Goal: Task Accomplishment & Management: Use online tool/utility

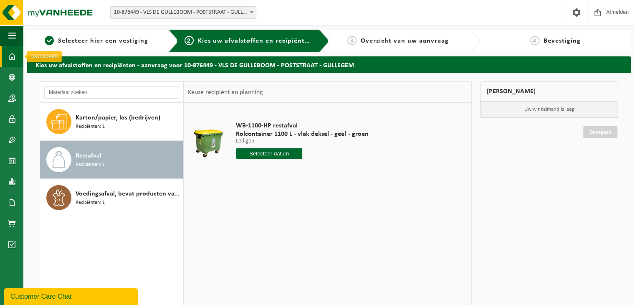
click at [15, 56] on span at bounding box center [12, 56] width 8 height 21
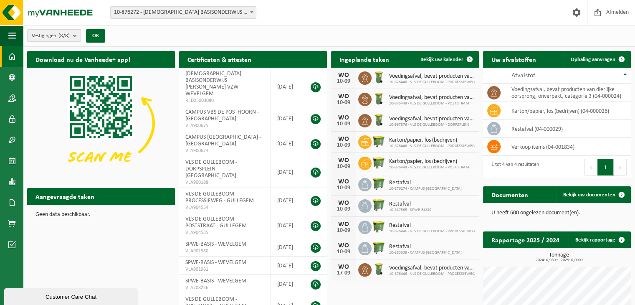
click at [74, 33] on button "Vestigingen (8/8)" at bounding box center [54, 35] width 54 height 13
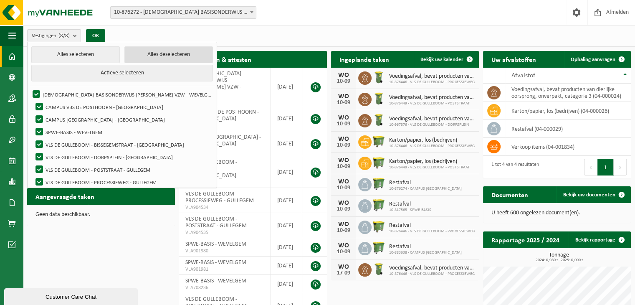
click at [131, 55] on button "Alles deselecteren" at bounding box center [168, 54] width 88 height 17
checkbox input "false"
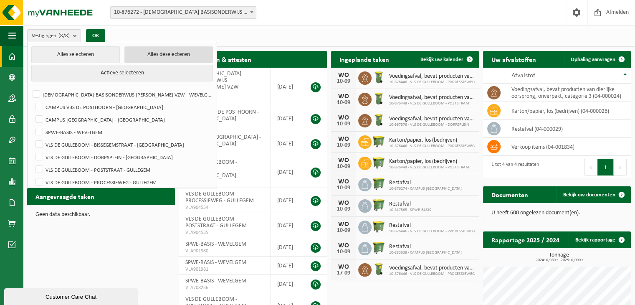
checkbox input "false"
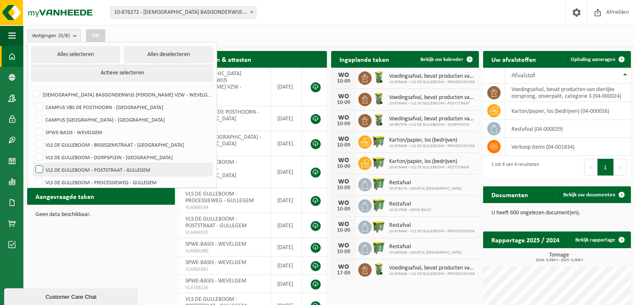
click at [39, 168] on label "VLS DE GULLEBOOM - POSTSTRAAT - GULLEGEM" at bounding box center [123, 169] width 178 height 13
click at [33, 163] on input "VLS DE GULLEBOOM - POSTSTRAAT - GULLEGEM" at bounding box center [32, 163] width 0 height 0
checkbox input "true"
click at [99, 195] on h2 "Aangevraagde taken" at bounding box center [65, 196] width 76 height 16
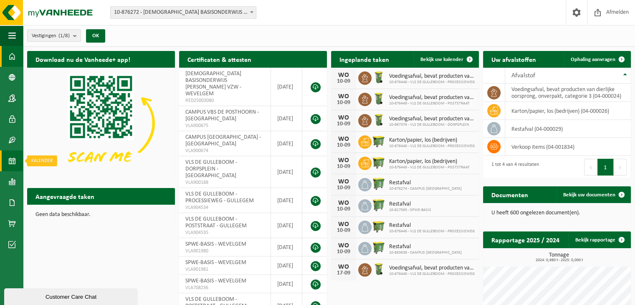
click at [11, 161] on span at bounding box center [12, 160] width 8 height 21
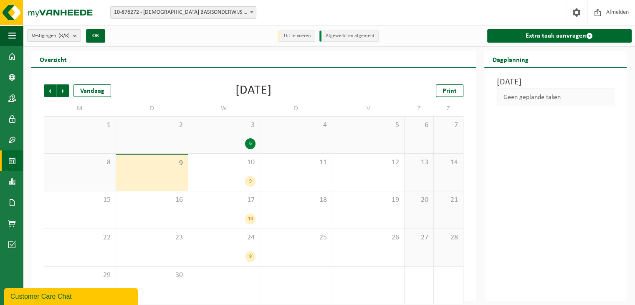
click at [244, 13] on span "10-876272 - [DEMOGRAPHIC_DATA] BASISONDERWIJS GULDENBERG VZW - WEVELGEM" at bounding box center [183, 13] width 145 height 12
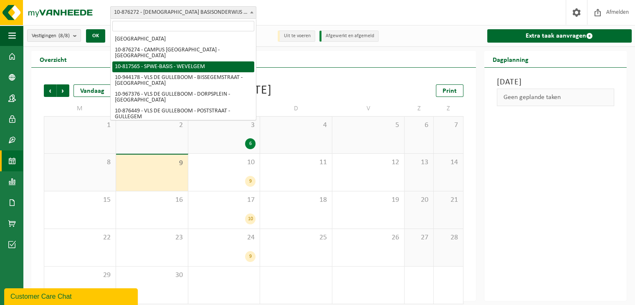
scroll to position [38, 0]
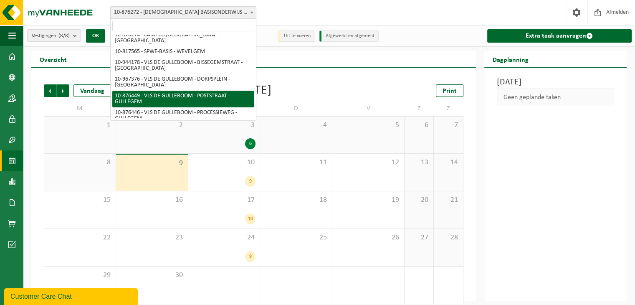
select select "107522"
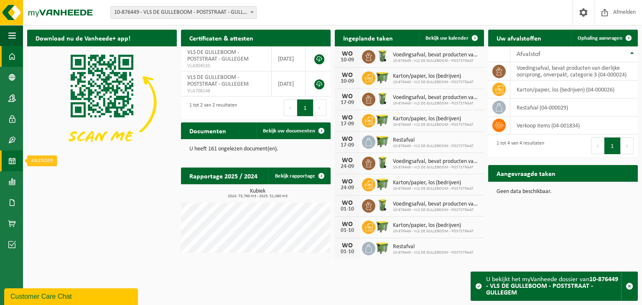
click at [12, 160] on span at bounding box center [12, 160] width 8 height 21
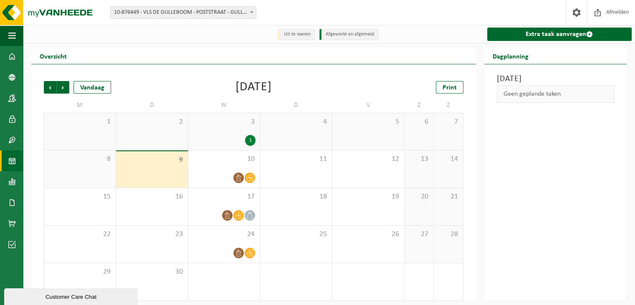
scroll to position [5, 0]
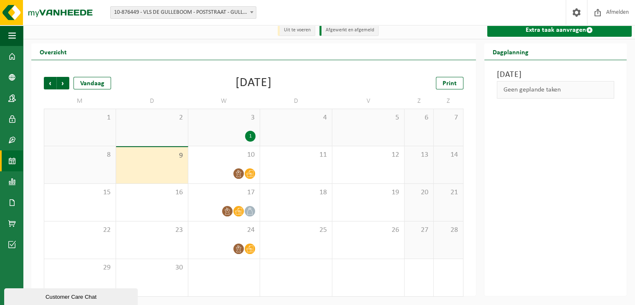
click at [531, 30] on link "Extra taak aanvragen" at bounding box center [560, 29] width 145 height 13
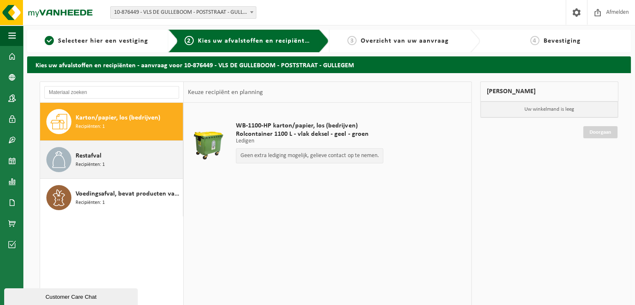
click at [82, 168] on div "Restafval Recipiënten: 1" at bounding box center [128, 159] width 105 height 25
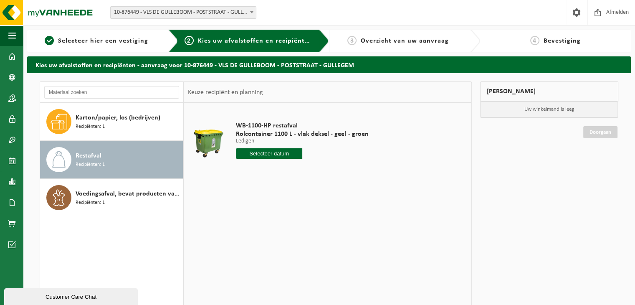
click at [259, 156] on input "text" at bounding box center [269, 153] width 66 height 10
click at [274, 213] on div "10" at bounding box center [273, 214] width 15 height 13
type input "Van [DATE]"
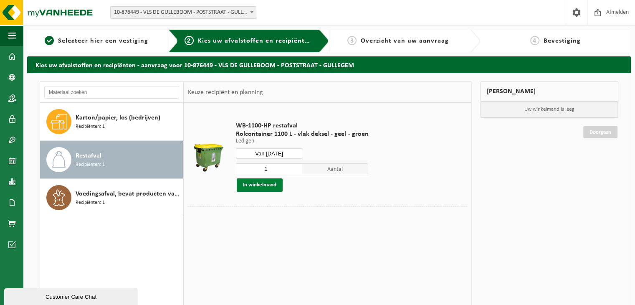
click at [259, 185] on button "In winkelmand" at bounding box center [260, 184] width 46 height 13
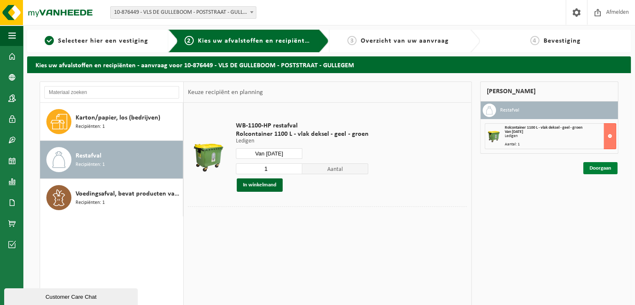
click at [599, 168] on link "Doorgaan" at bounding box center [601, 168] width 34 height 12
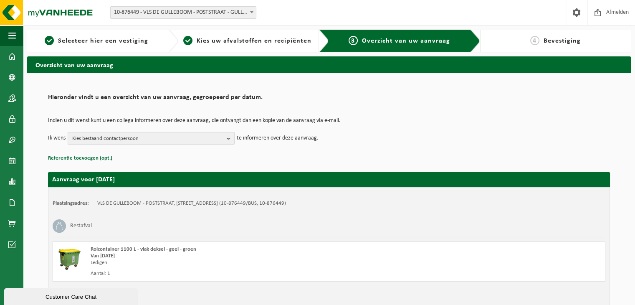
click at [231, 138] on b "button" at bounding box center [231, 138] width 8 height 12
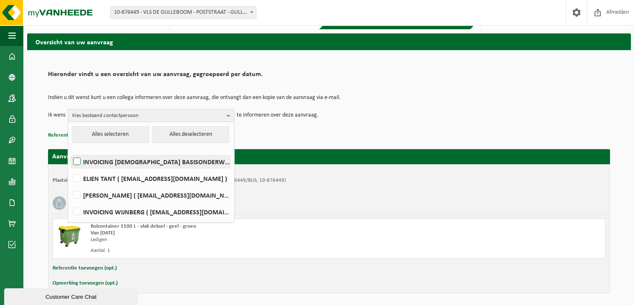
scroll to position [23, 0]
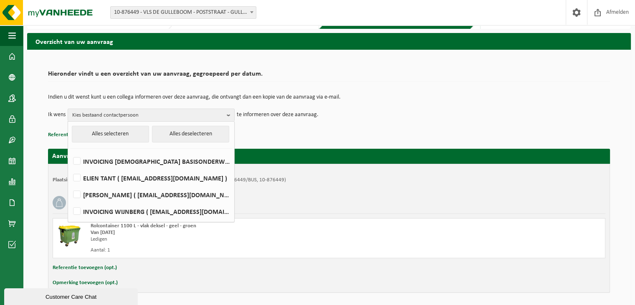
click at [264, 131] on p "Referentie toevoegen (opt.)" at bounding box center [329, 135] width 562 height 11
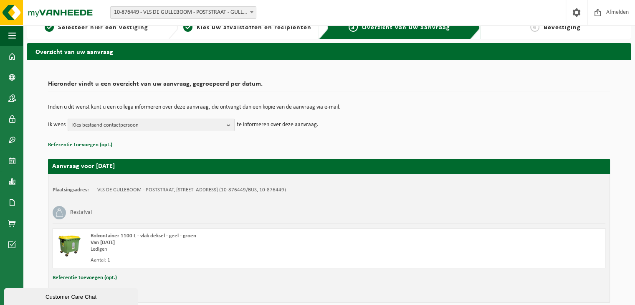
scroll to position [53, 0]
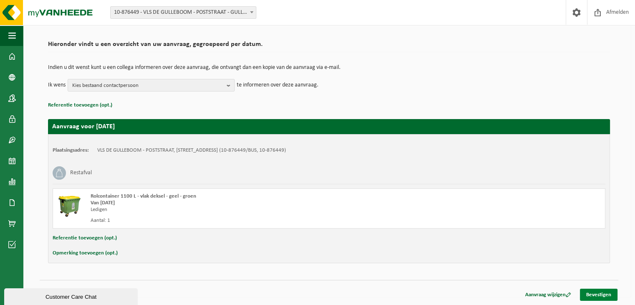
click at [592, 292] on link "Bevestigen" at bounding box center [599, 295] width 38 height 12
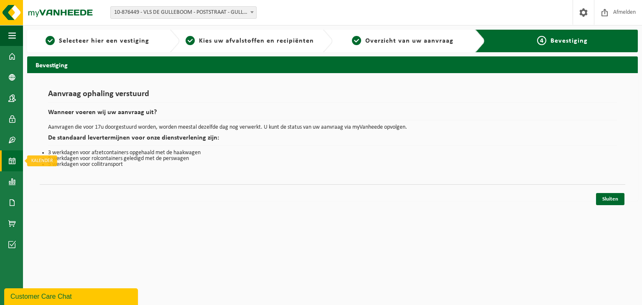
click at [10, 161] on span at bounding box center [12, 160] width 8 height 21
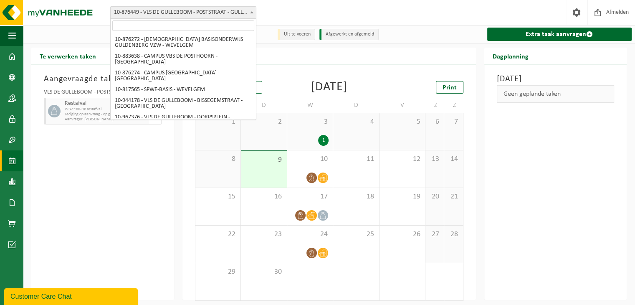
click at [152, 11] on span "10-876449 - VLS DE GULLEBOOM - POSTSTRAAT - GULLEGEM" at bounding box center [183, 13] width 145 height 12
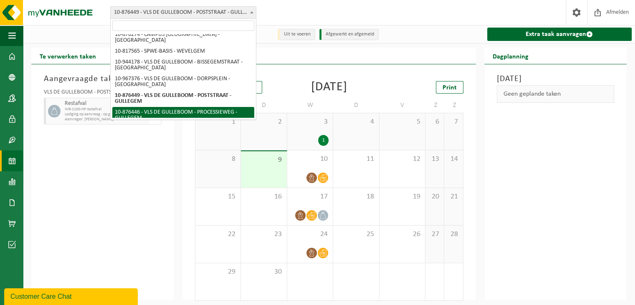
select select "107521"
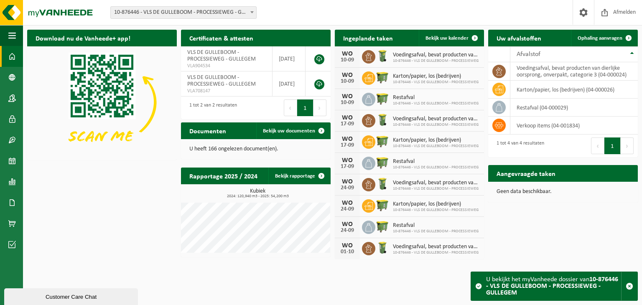
click at [177, 10] on span "10-876446 - VLS DE GULLEBOOM - PROCESSIEWEG - GULLEGEM" at bounding box center [183, 13] width 145 height 12
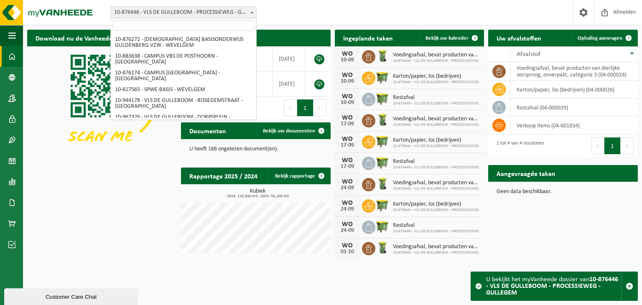
scroll to position [38, 0]
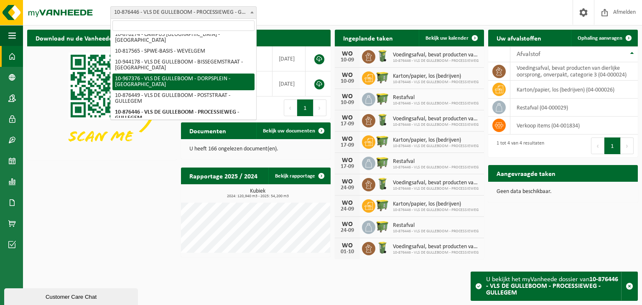
select select "153673"
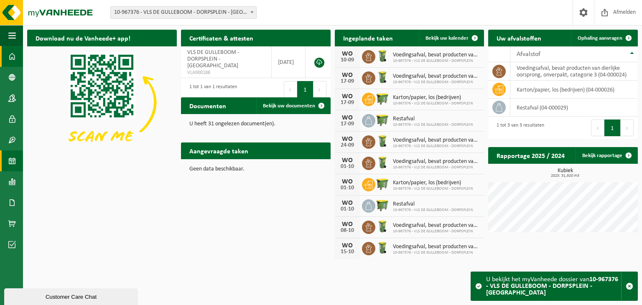
click at [13, 158] on span at bounding box center [12, 160] width 8 height 21
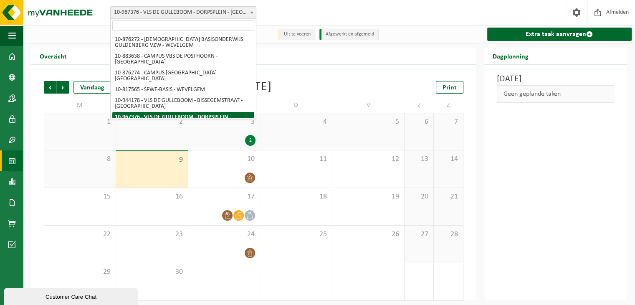
click at [185, 10] on span "10-967376 - VLS DE GULLEBOOM - DORPSPLEIN - [GEOGRAPHIC_DATA]" at bounding box center [183, 13] width 145 height 12
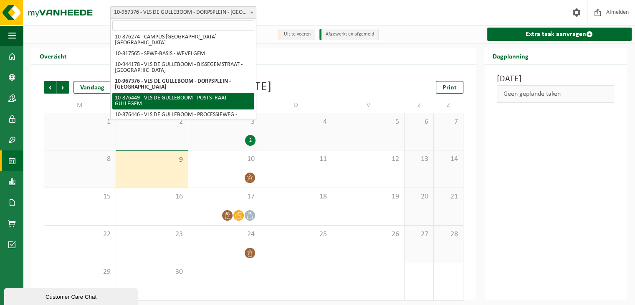
scroll to position [38, 0]
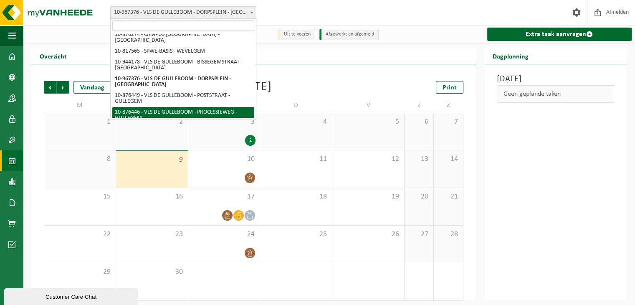
select select "107521"
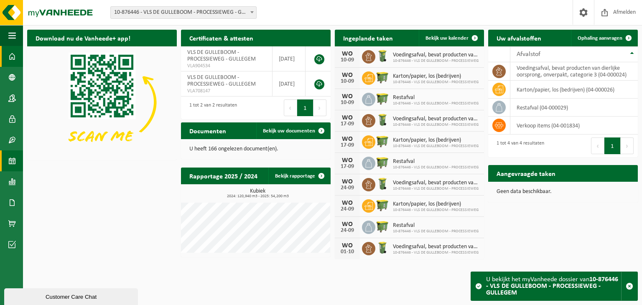
click at [16, 158] on link "Kalender" at bounding box center [11, 160] width 23 height 21
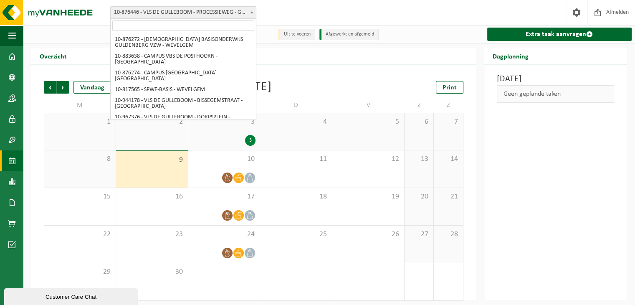
click at [203, 15] on span "10-876446 - VLS DE GULLEBOOM - PROCESSIEWEG - GULLEGEM" at bounding box center [183, 13] width 145 height 12
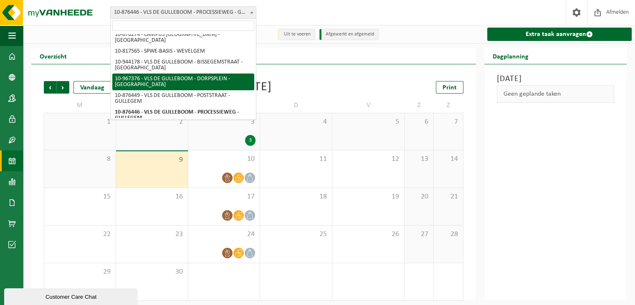
select select "153673"
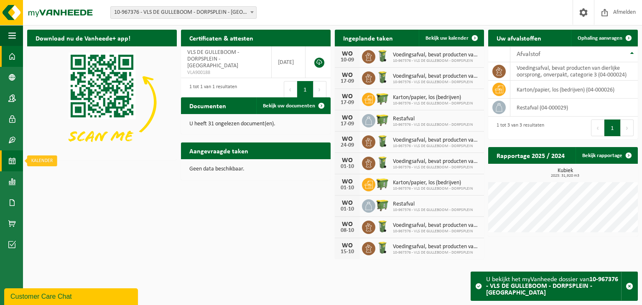
click at [15, 161] on span at bounding box center [12, 160] width 8 height 21
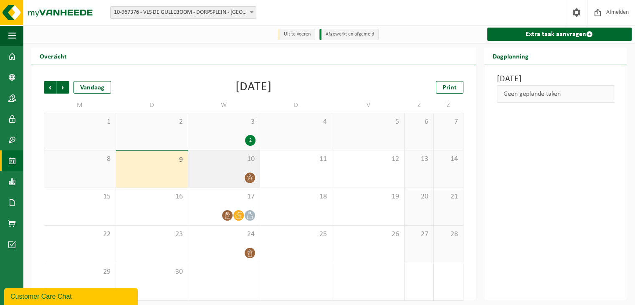
click at [239, 179] on div at bounding box center [225, 177] width 64 height 11
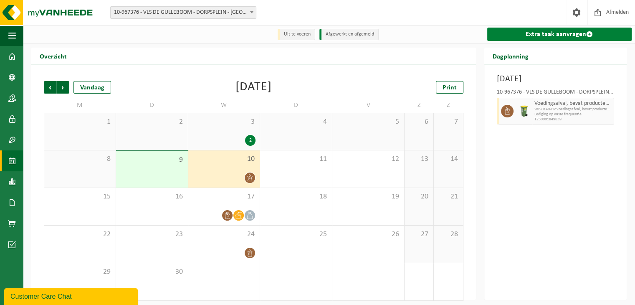
click at [531, 32] on link "Extra taak aanvragen" at bounding box center [560, 34] width 145 height 13
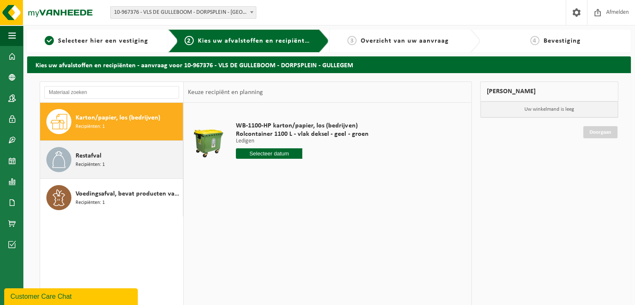
click at [119, 163] on div "Restafval Recipiënten: 1" at bounding box center [128, 159] width 105 height 25
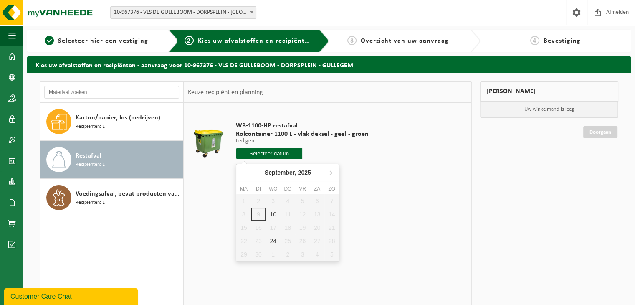
click at [265, 156] on input "text" at bounding box center [269, 153] width 66 height 10
click at [273, 215] on div "10" at bounding box center [273, 214] width 15 height 13
type input "Van [DATE]"
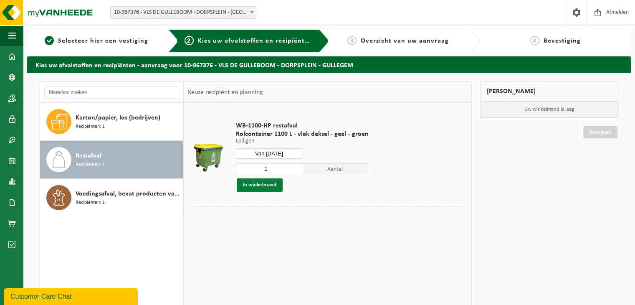
click at [252, 188] on button "In winkelmand" at bounding box center [260, 184] width 46 height 13
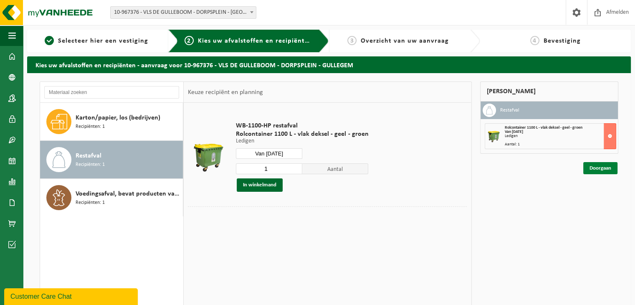
click at [593, 169] on link "Doorgaan" at bounding box center [601, 168] width 34 height 12
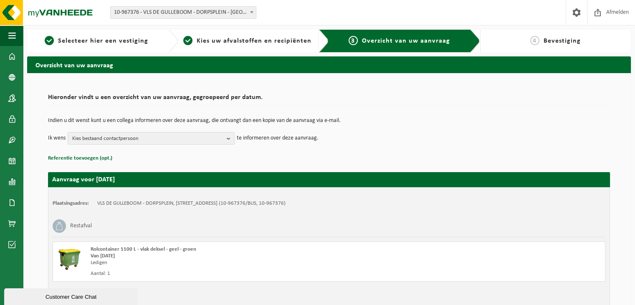
scroll to position [53, 0]
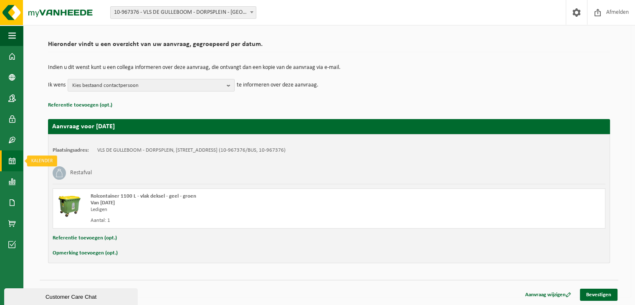
click at [16, 163] on link "Kalender" at bounding box center [11, 160] width 23 height 21
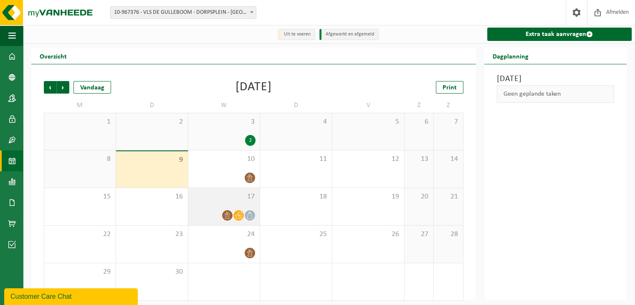
scroll to position [5, 0]
